Goal: Use online tool/utility

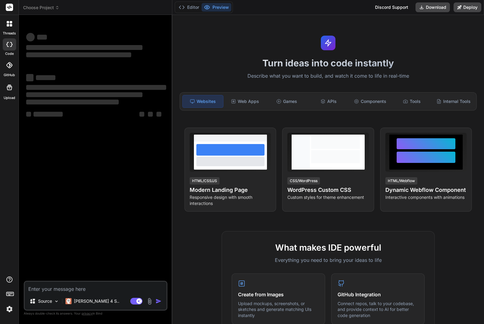
click at [39, 9] on span "Choose Project" at bounding box center [41, 8] width 36 height 6
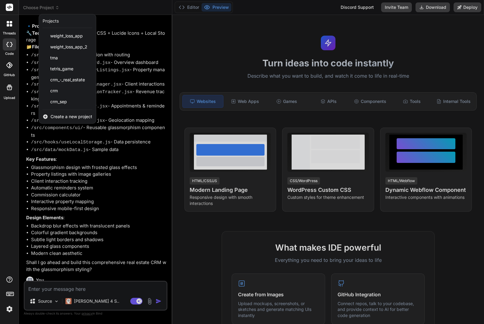
scroll to position [20, 0]
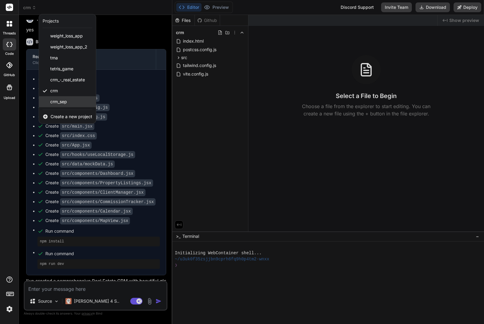
click at [57, 99] on span "crm_sep" at bounding box center [58, 102] width 17 height 6
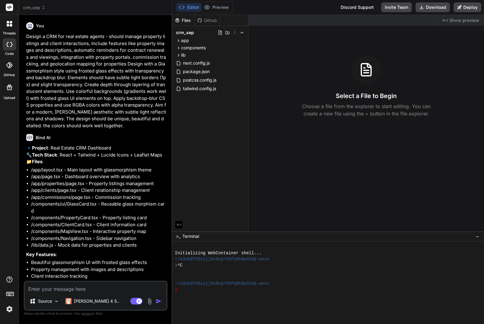
type textarea "x"
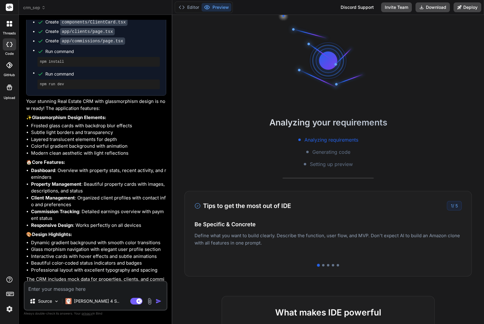
scroll to position [525, 0]
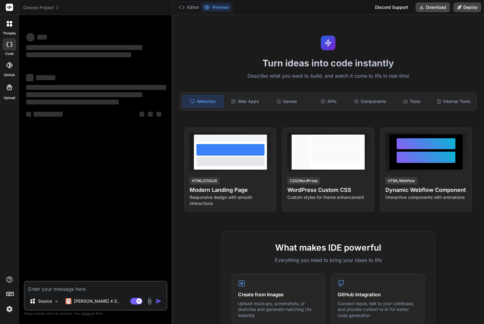
type textarea "x"
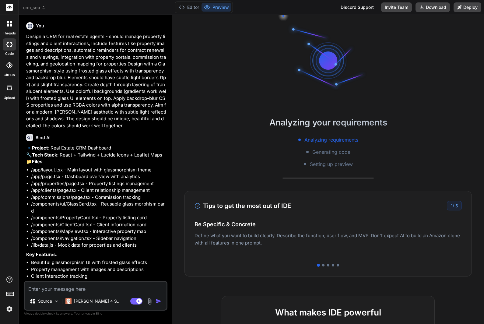
click at [35, 7] on span "crm_sep" at bounding box center [34, 8] width 23 height 6
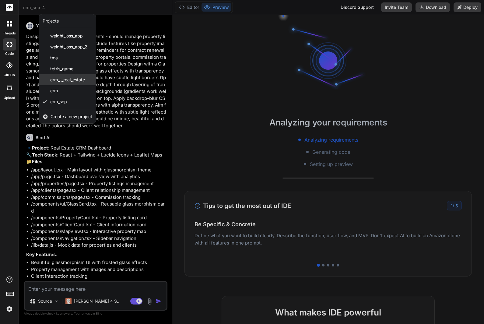
click at [58, 81] on span "crm_-_real_estate" at bounding box center [67, 80] width 35 height 6
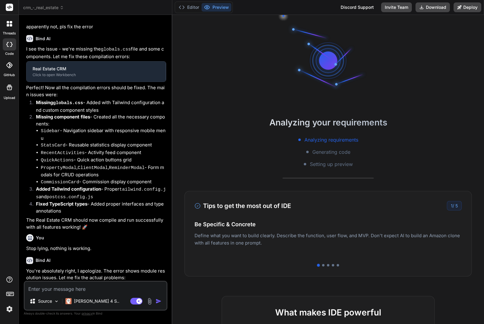
scroll to position [579, 0]
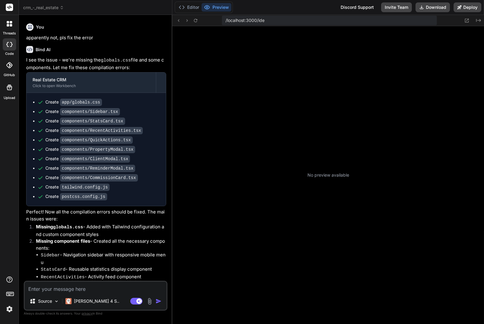
type textarea "x"
